Goal: Task Accomplishment & Management: Manage account settings

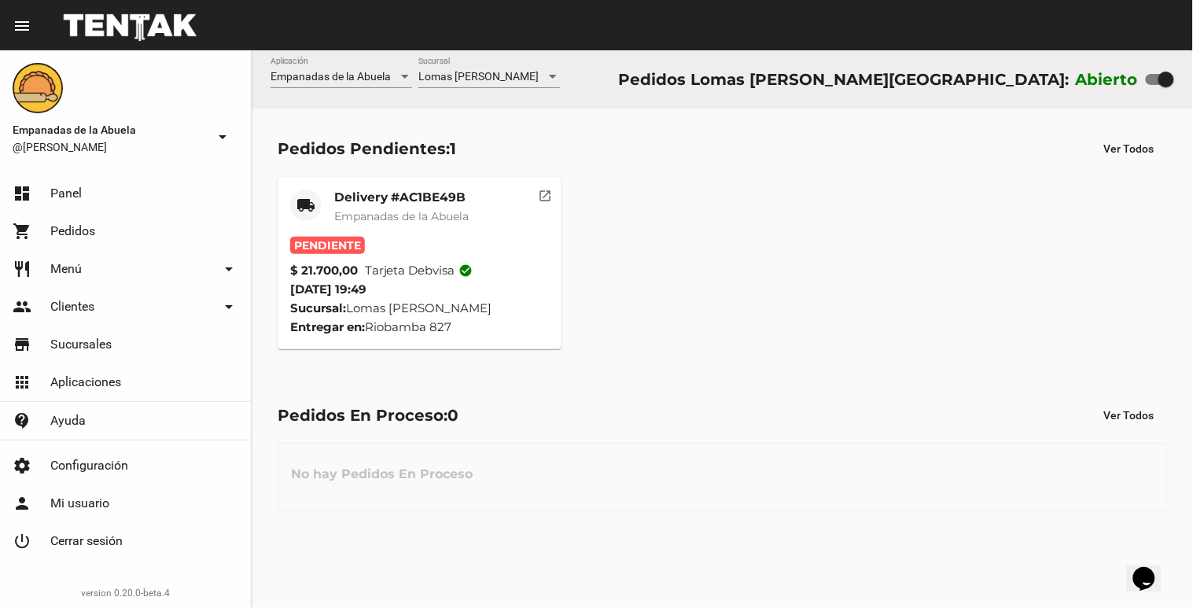
click at [340, 179] on mat-card "local_shipping Delivery #AC1BE49B Empanadas de la Abuela Pendiente $ 21.700,00 …" at bounding box center [420, 263] width 284 height 172
click at [327, 239] on span "Pendiente" at bounding box center [327, 245] width 75 height 17
click at [348, 208] on div "Delivery #AC1BE49B Empanadas de la Abuela" at bounding box center [401, 213] width 134 height 47
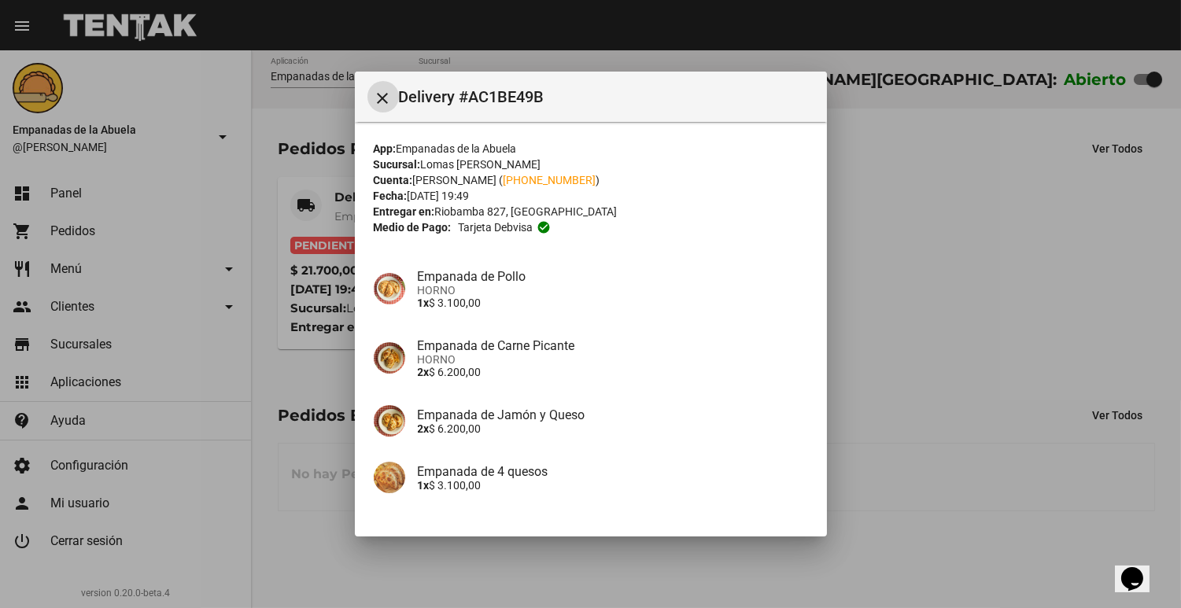
scroll to position [169, 0]
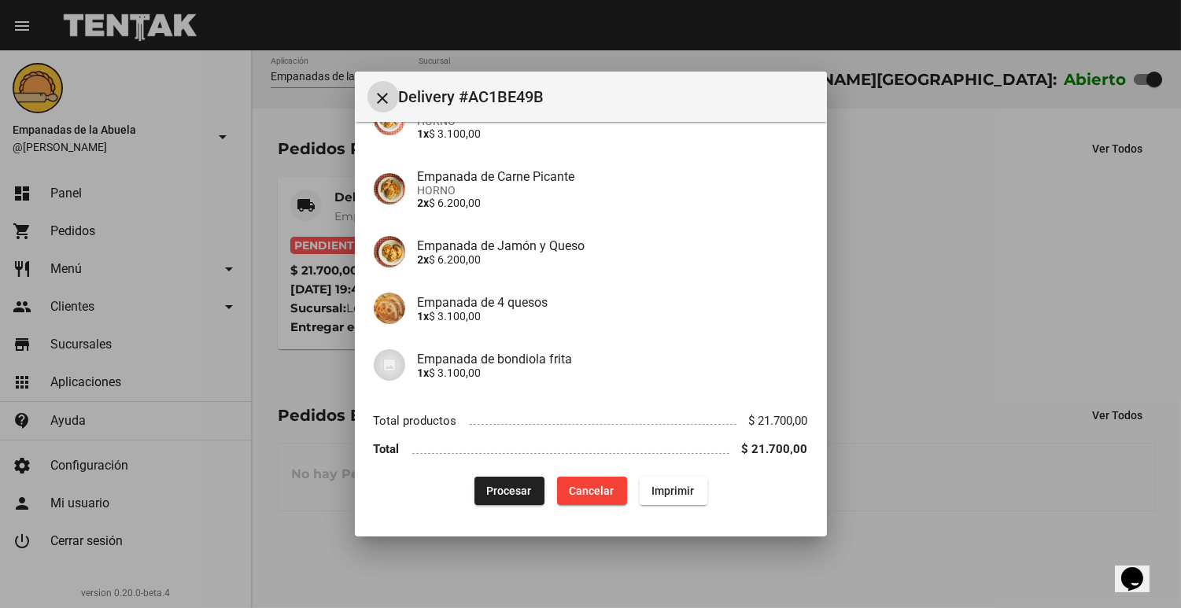
click at [499, 491] on span "Procesar" at bounding box center [509, 490] width 45 height 13
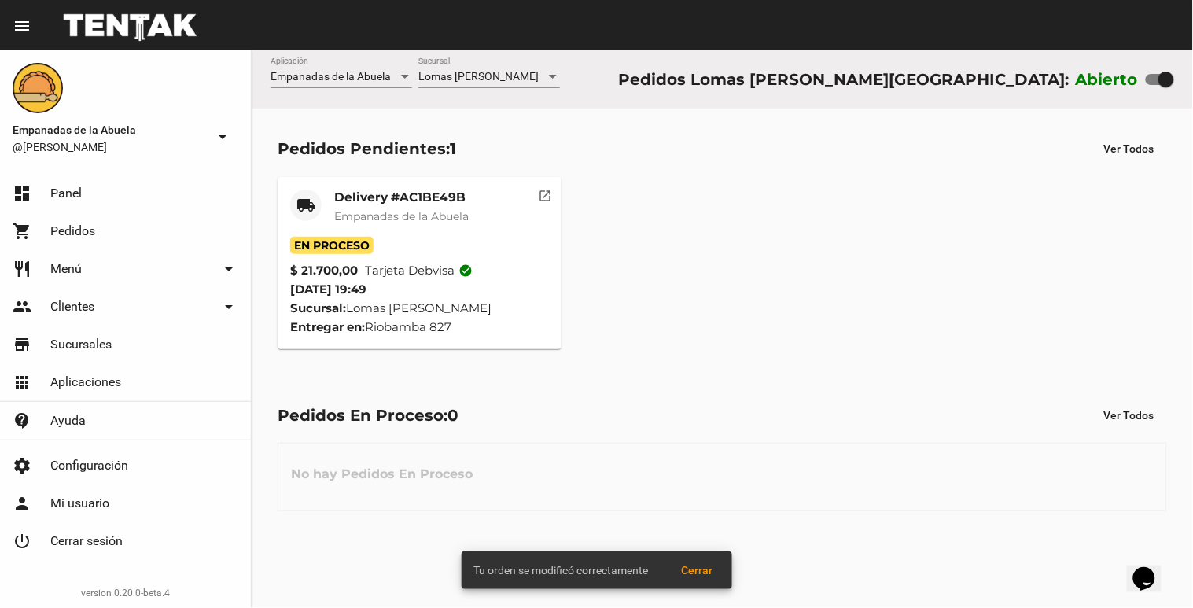
click at [400, 193] on mat-card-title "Delivery #AC1BE49B" at bounding box center [401, 198] width 134 height 16
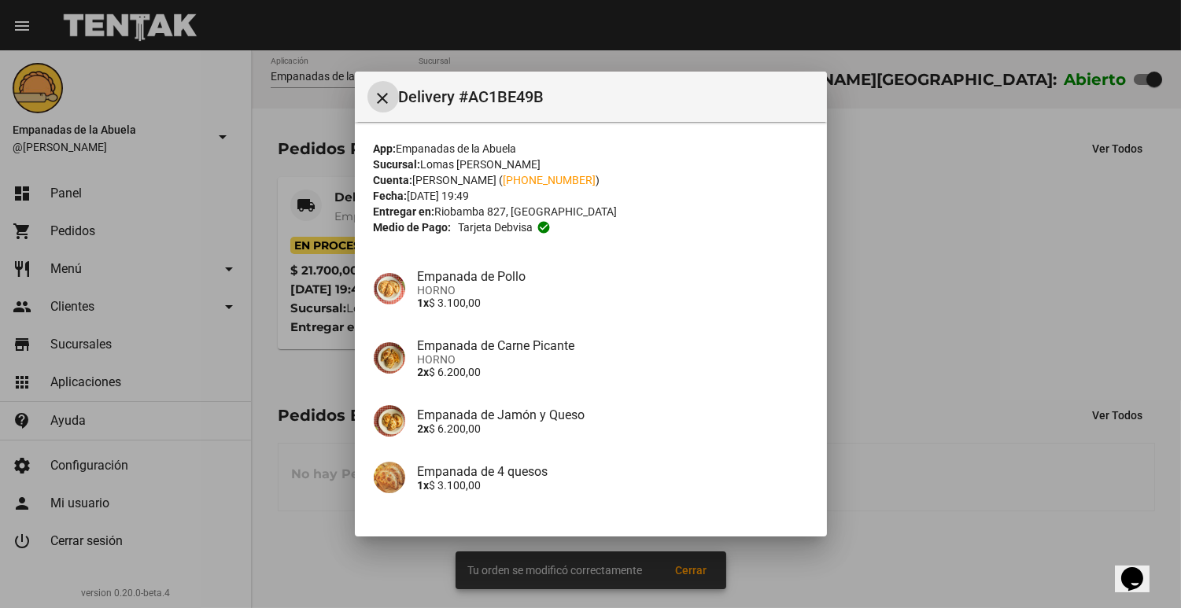
scroll to position [169, 0]
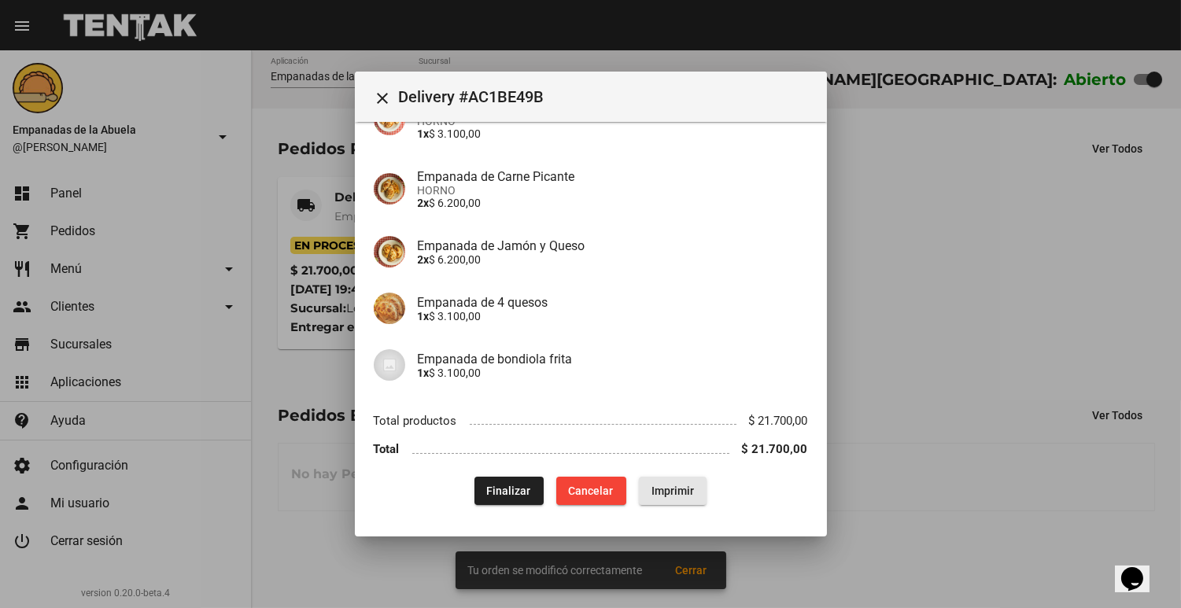
click at [684, 490] on span "Imprimir" at bounding box center [672, 490] width 42 height 13
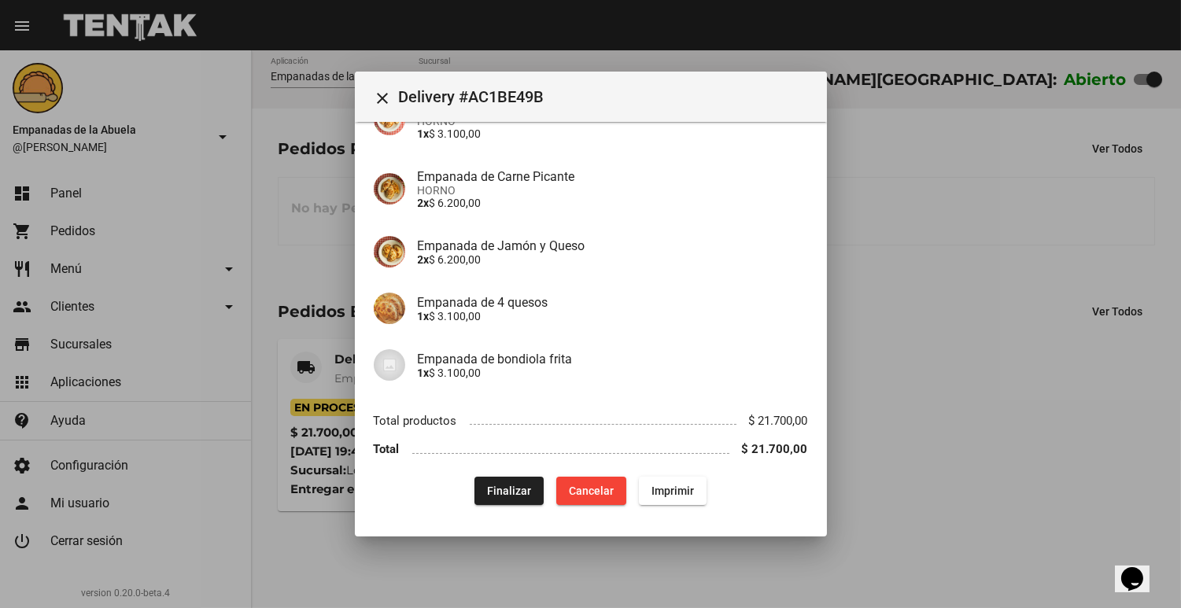
drag, startPoint x: 838, startPoint y: 561, endPoint x: 832, endPoint y: 567, distance: 8.9
click at [839, 561] on div at bounding box center [590, 304] width 1181 height 608
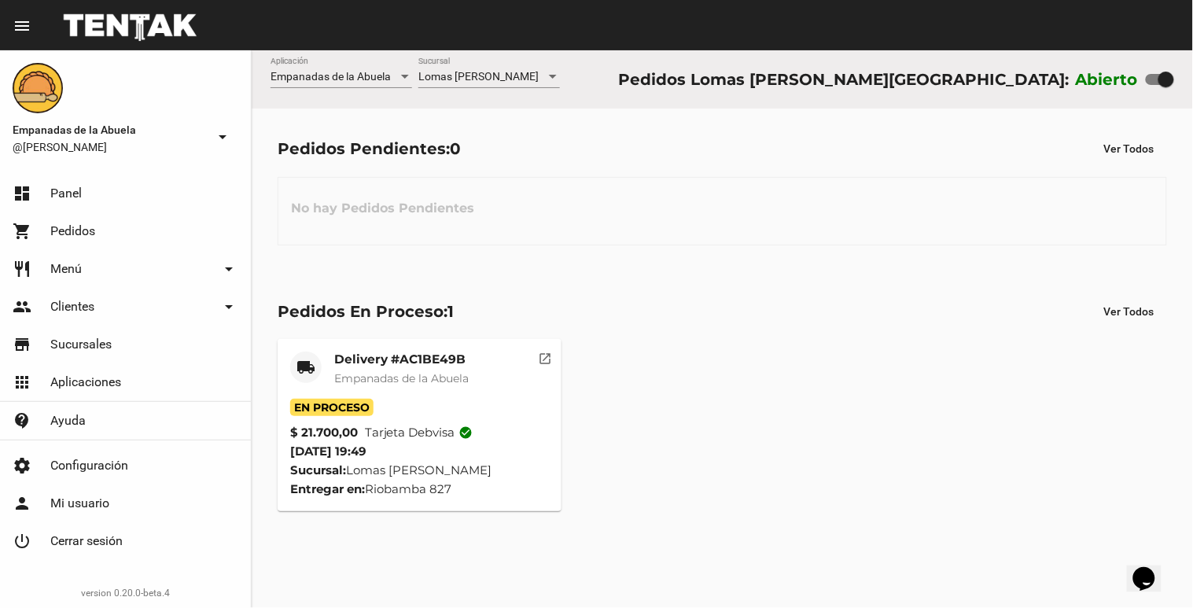
click at [688, 524] on div "Pedidos En Proceso: 1 Ver Todos local_shipping Delivery #AC1BE49B Empanadas de …" at bounding box center [722, 404] width 941 height 266
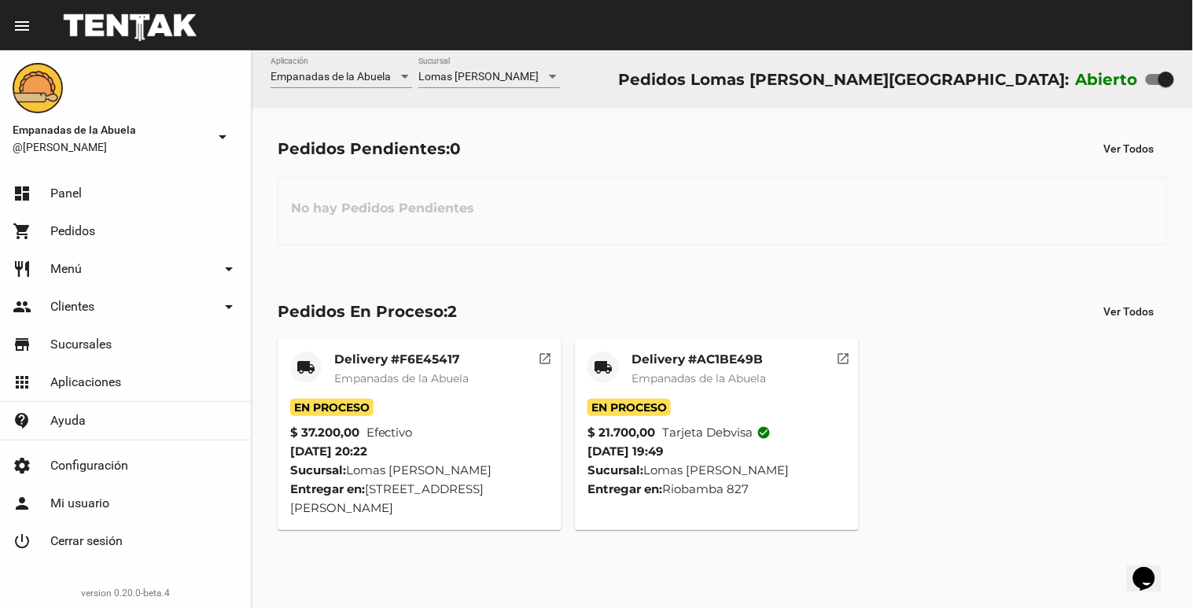
click at [401, 373] on span "Empanadas de la Abuela" at bounding box center [401, 378] width 134 height 14
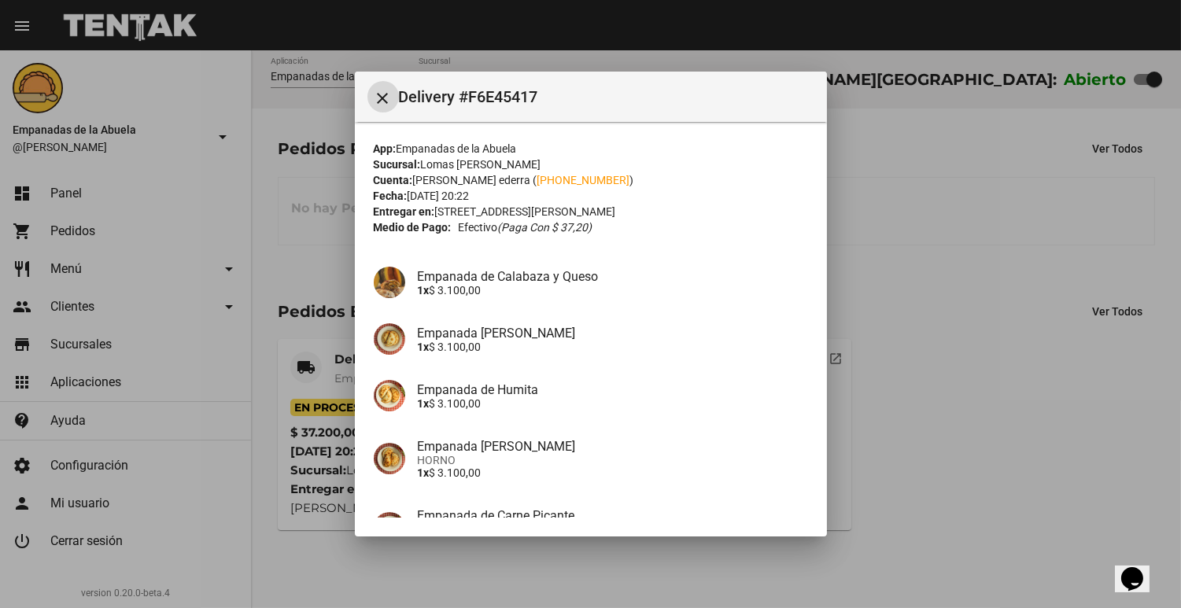
click at [949, 365] on div at bounding box center [590, 304] width 1181 height 608
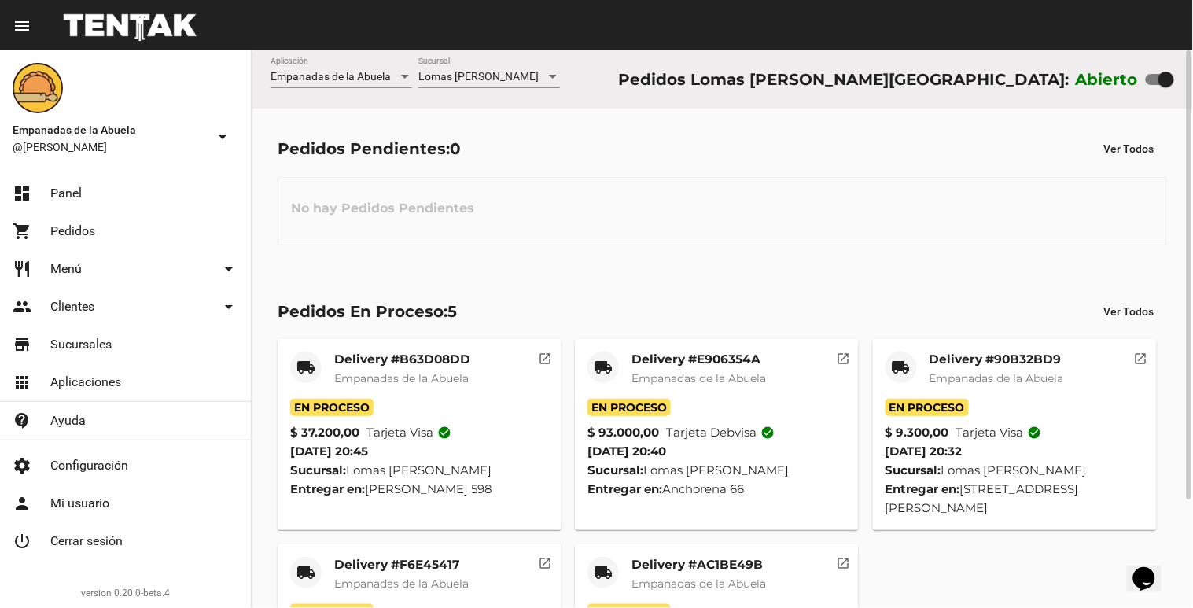
click at [725, 371] on span "Empanadas de la Abuela" at bounding box center [699, 378] width 134 height 14
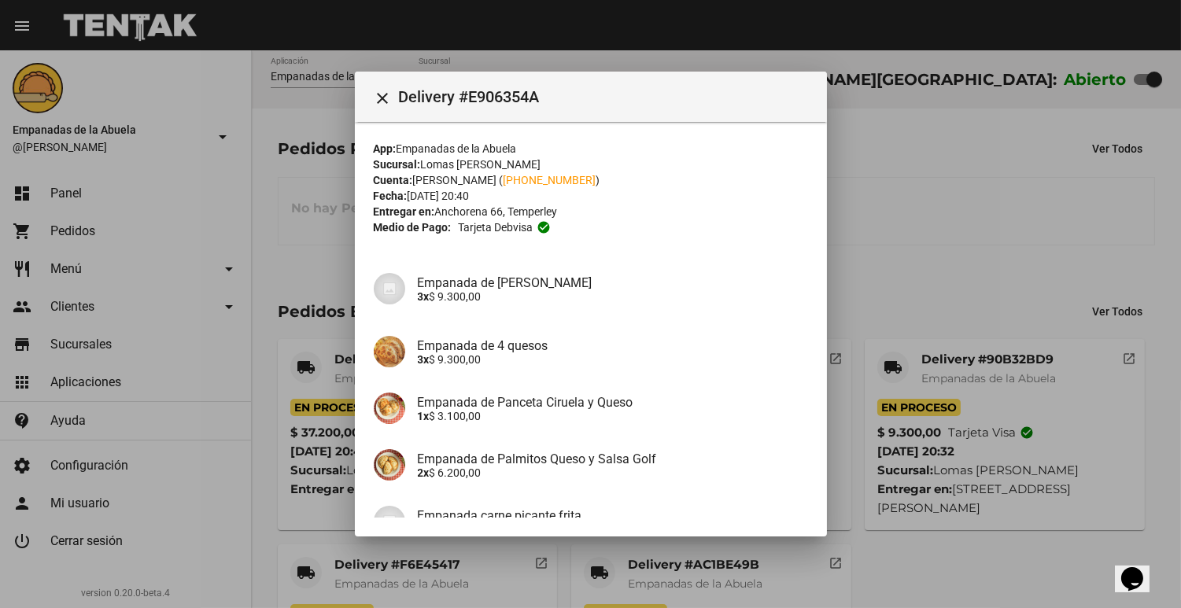
drag, startPoint x: 957, startPoint y: 271, endPoint x: 661, endPoint y: 308, distance: 298.0
click at [661, 308] on div "close Delivery #E906354A App: Empanadas de la Abuela Sucursal: Lomas [PERSON_NA…" at bounding box center [590, 304] width 1181 height 608
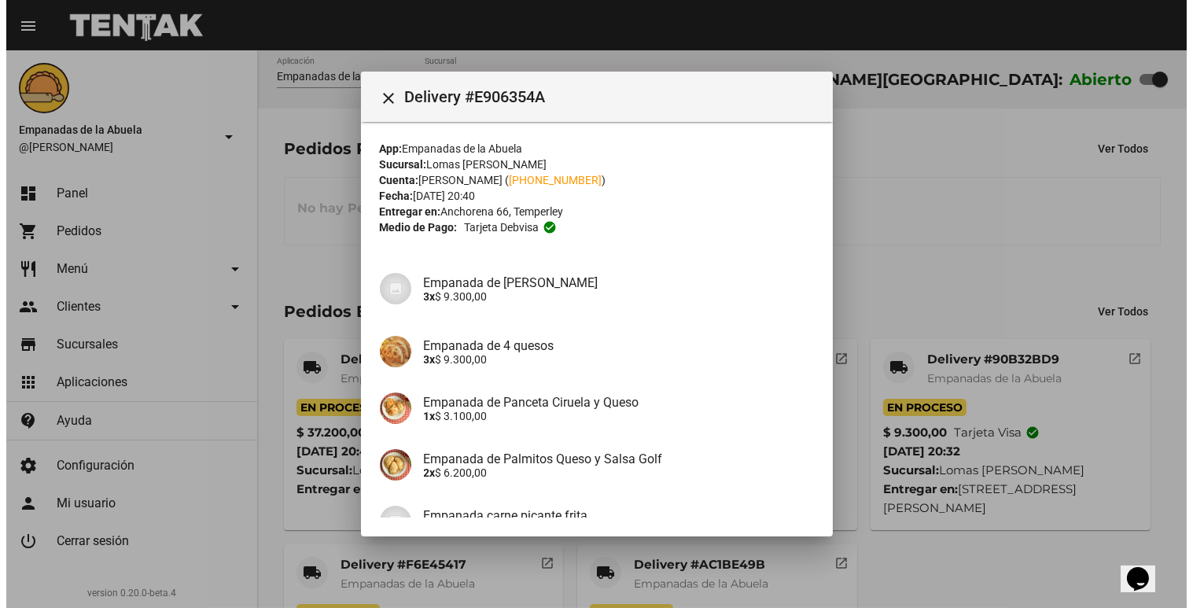
scroll to position [611, 0]
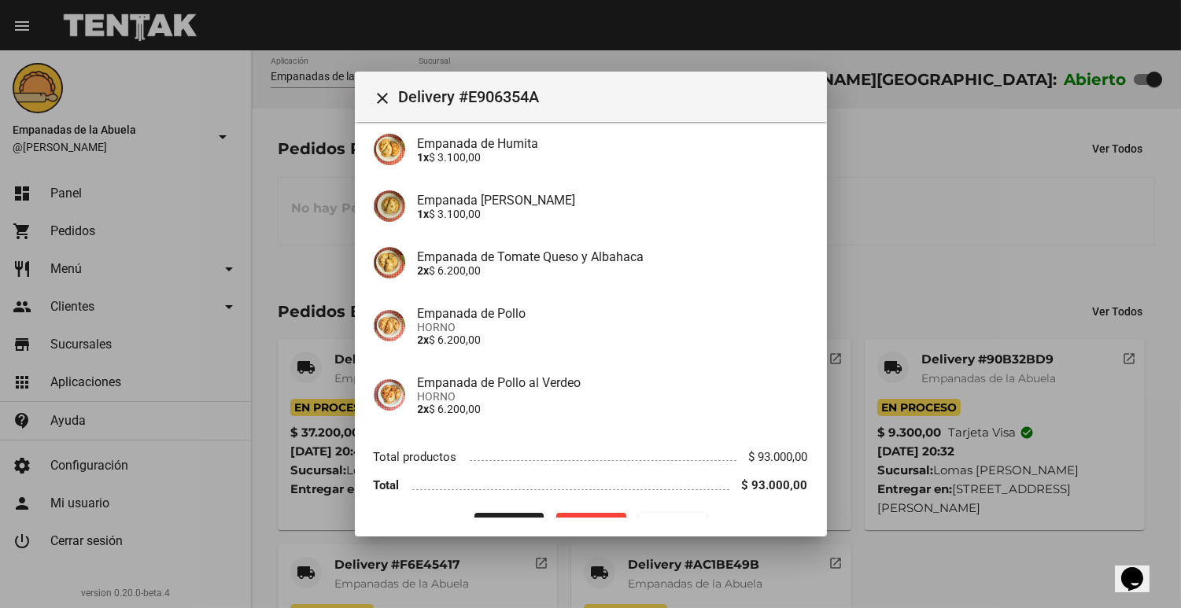
click at [1079, 226] on div at bounding box center [590, 304] width 1181 height 608
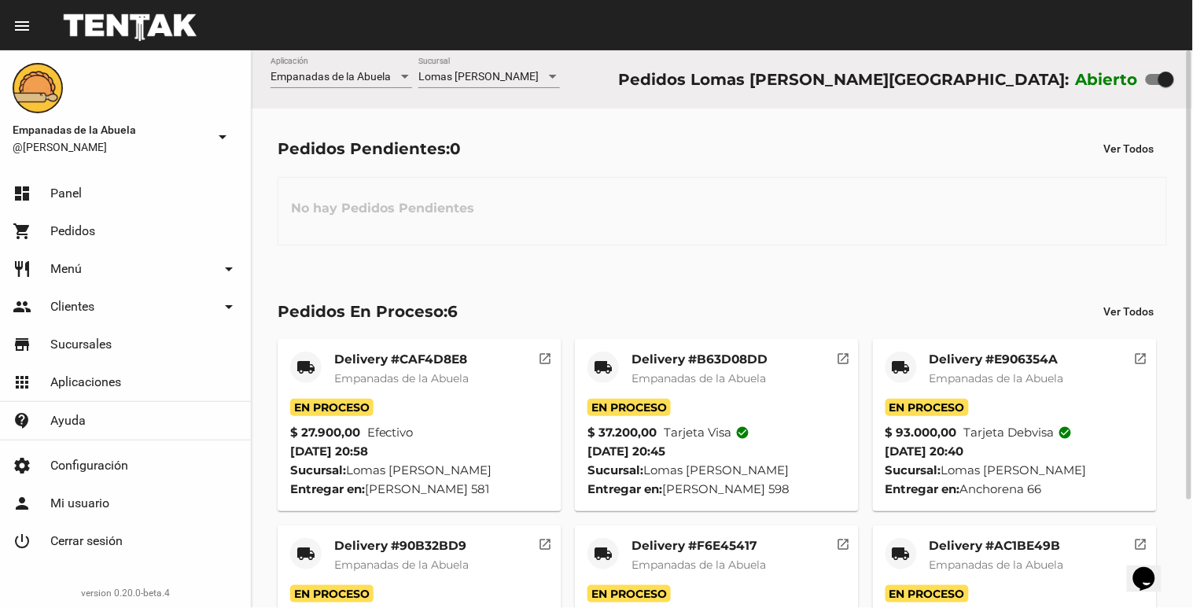
click at [405, 374] on span "Empanadas de la Abuela" at bounding box center [401, 378] width 134 height 14
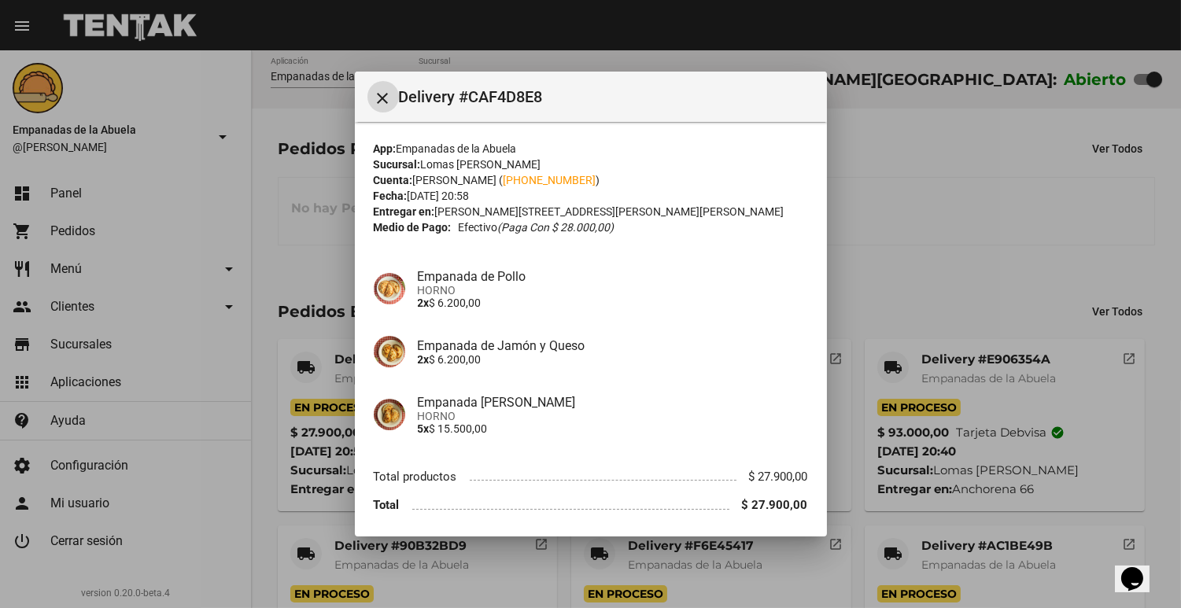
click at [856, 279] on div at bounding box center [590, 304] width 1181 height 608
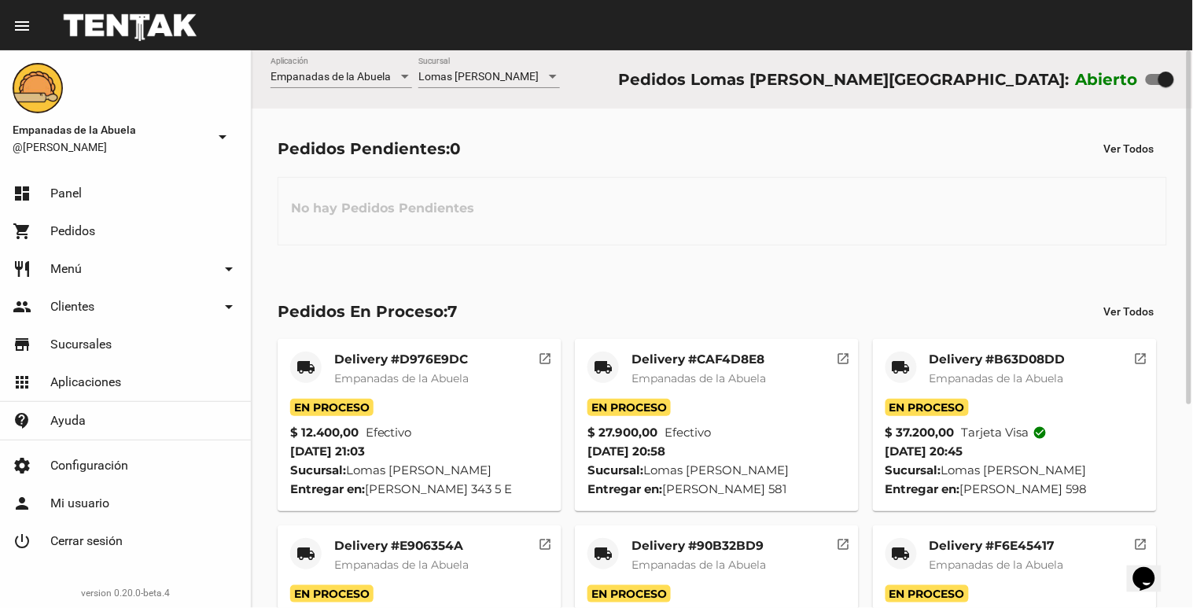
click at [415, 348] on mat-card "local_shipping Delivery #D976E9DC Empanadas de la Abuela En Proceso $ 12.400,00…" at bounding box center [420, 425] width 284 height 172
click at [412, 372] on span "Empanadas de la Abuela" at bounding box center [401, 378] width 134 height 14
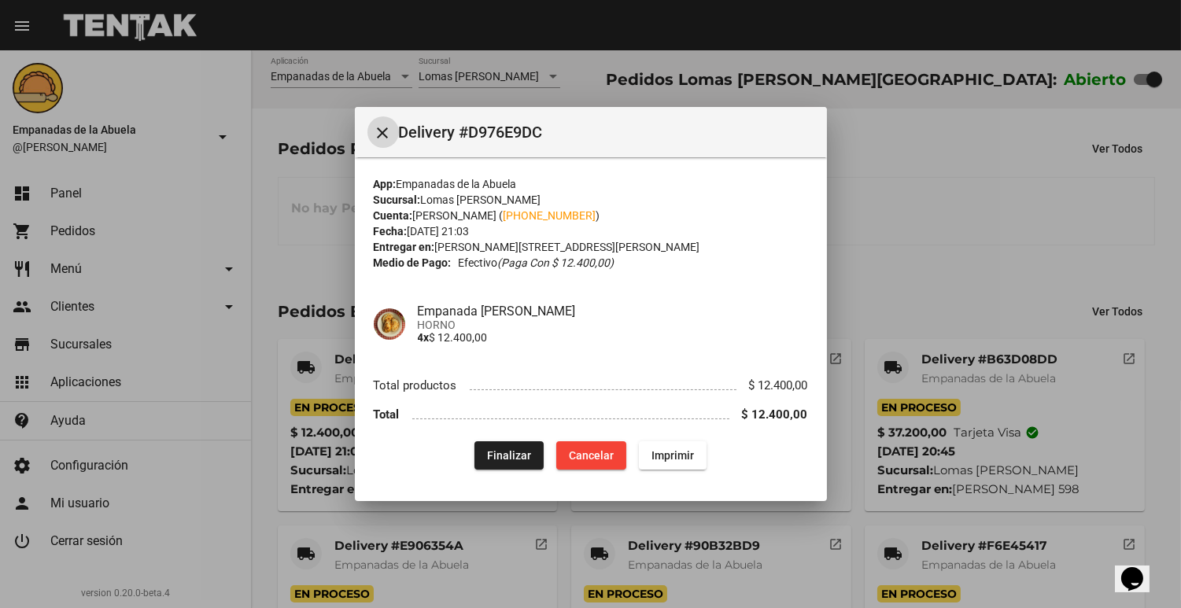
click at [727, 537] on div at bounding box center [590, 304] width 1181 height 608
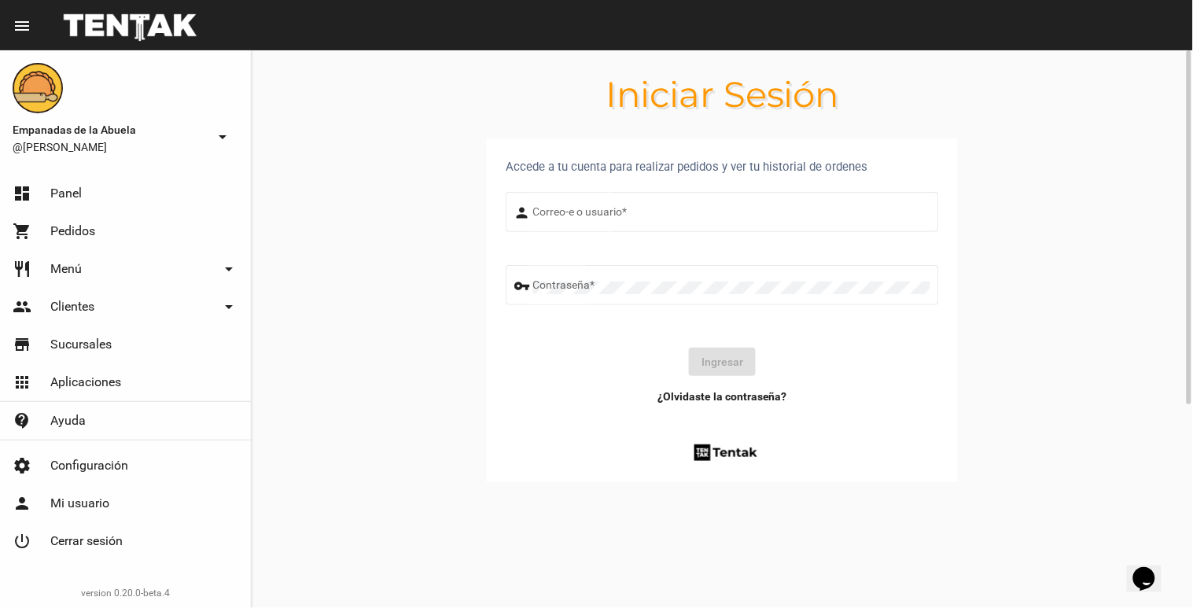
type input "[EMAIL_ADDRESS][DOMAIN_NAME]"
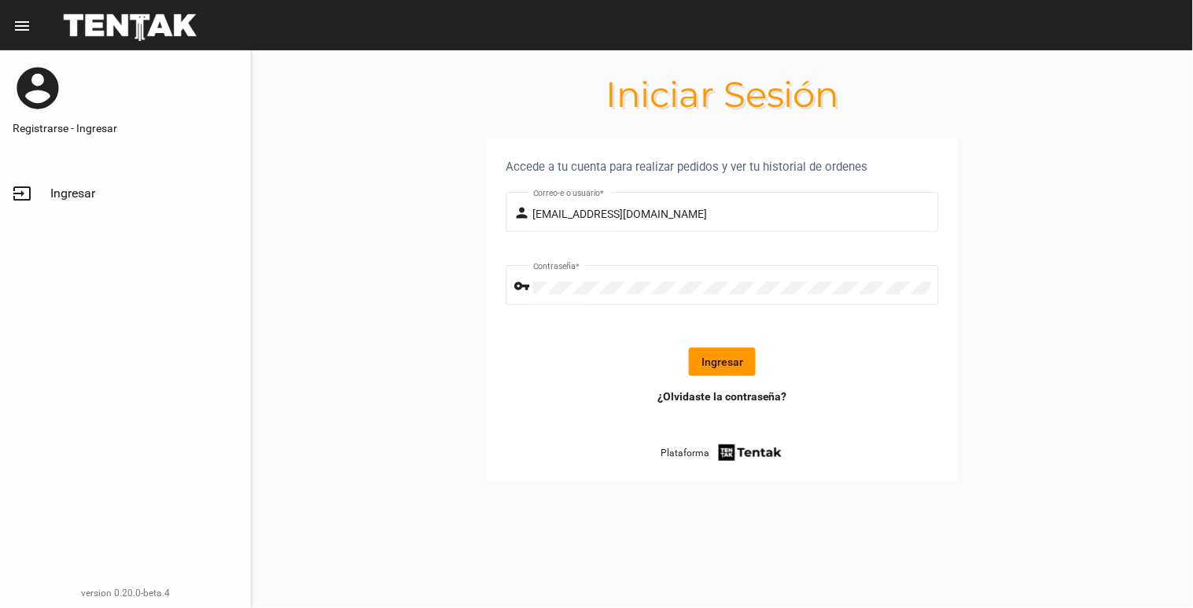
click at [729, 351] on button "Ingresar" at bounding box center [722, 362] width 67 height 28
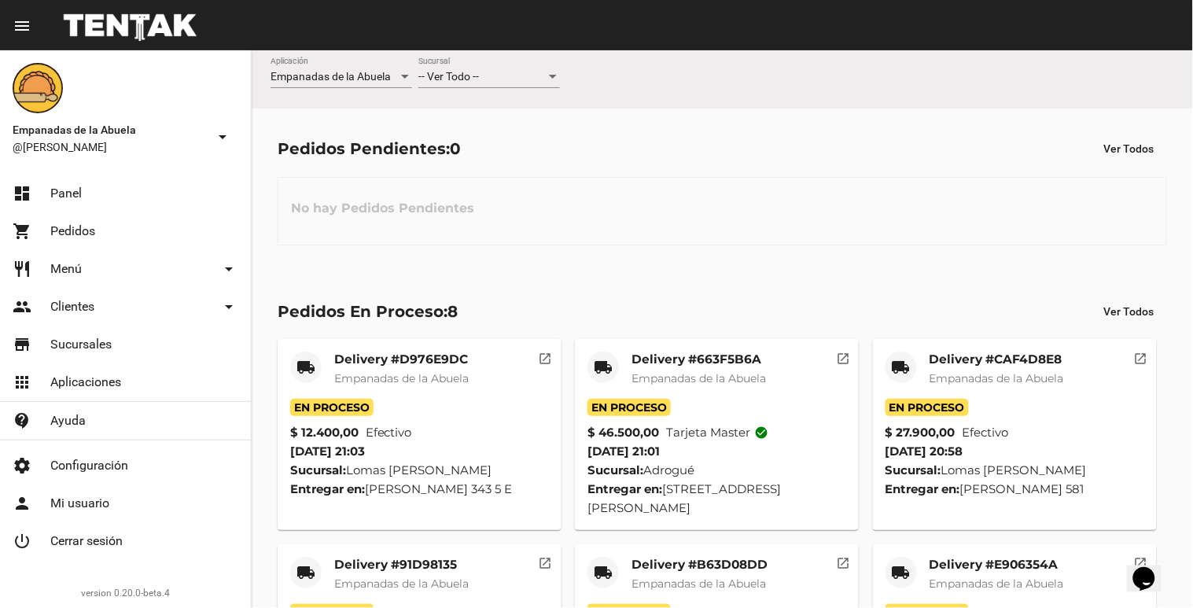
drag, startPoint x: 480, startPoint y: 100, endPoint x: 490, endPoint y: 87, distance: 16.2
click at [481, 97] on div "-- Ver Todo -- Sucursal" at bounding box center [489, 79] width 142 height 45
click at [490, 87] on div "-- Ver Todo -- Sucursal" at bounding box center [489, 72] width 142 height 31
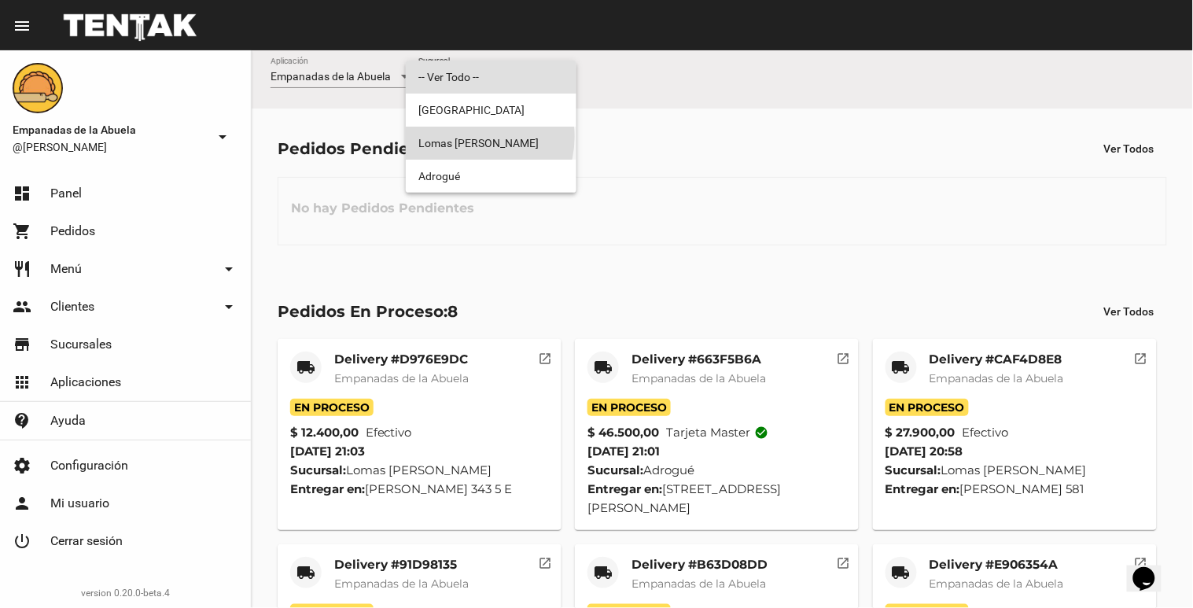
click at [469, 137] on span "Lomas [PERSON_NAME]" at bounding box center [491, 143] width 146 height 33
